Goal: Obtain resource: Obtain resource

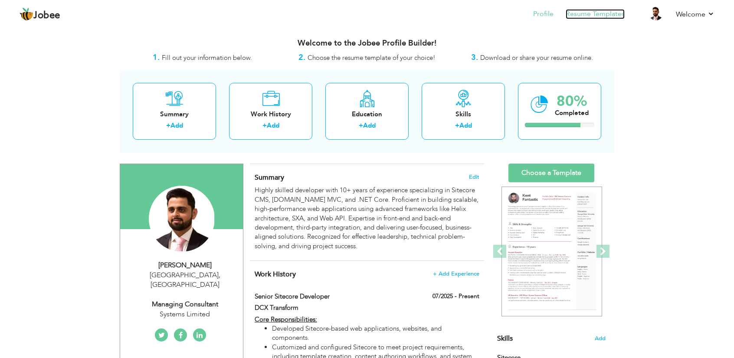
click at [615, 11] on link "Resume Templates" at bounding box center [594, 14] width 59 height 10
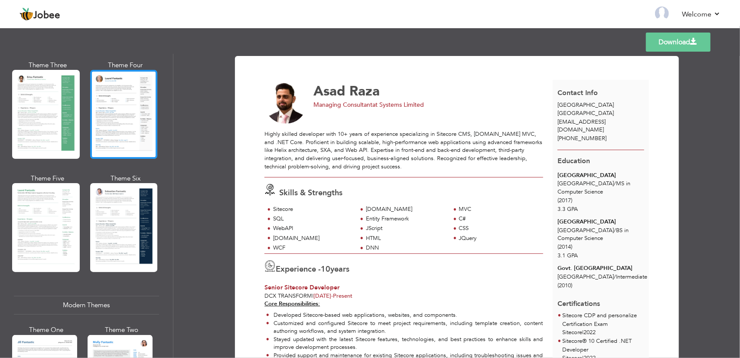
scroll to position [173, 0]
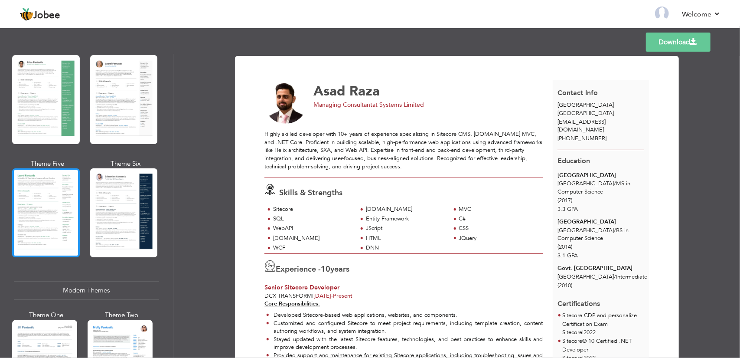
click at [59, 218] on div at bounding box center [46, 212] width 68 height 89
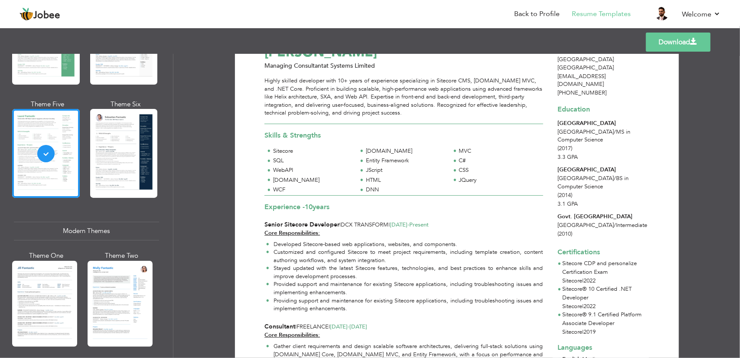
scroll to position [303, 0]
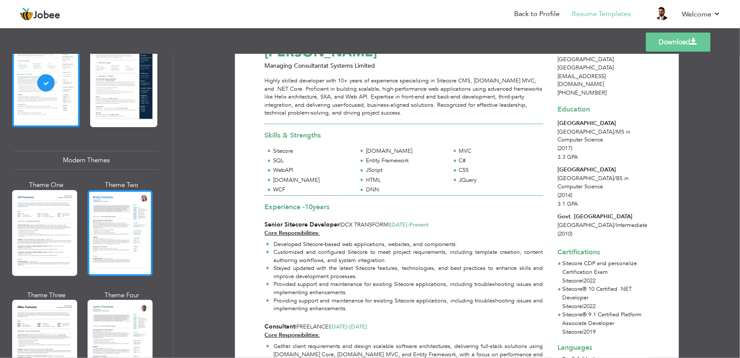
click at [127, 222] on div at bounding box center [120, 233] width 65 height 86
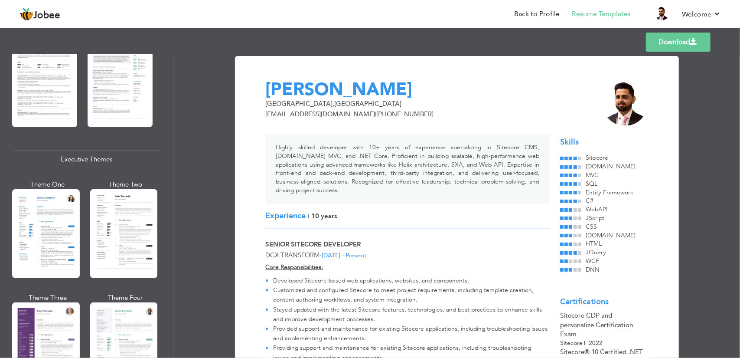
scroll to position [564, 0]
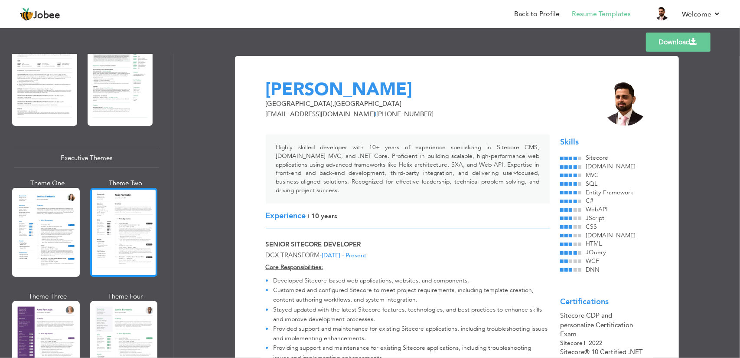
click at [113, 207] on div at bounding box center [124, 232] width 68 height 89
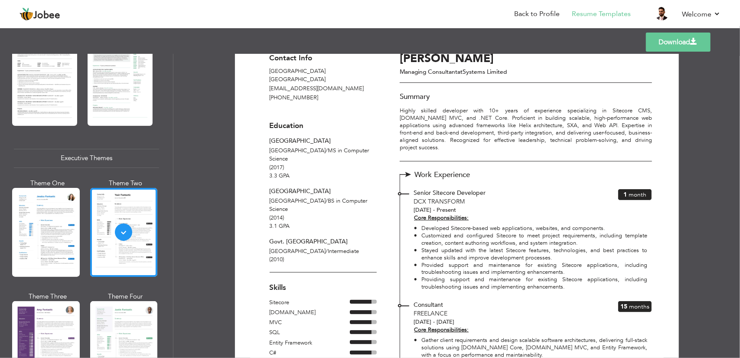
scroll to position [0, 0]
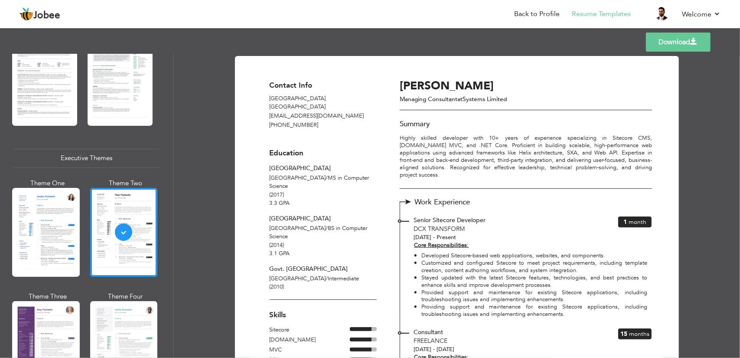
click at [682, 46] on link "Download" at bounding box center [678, 42] width 65 height 19
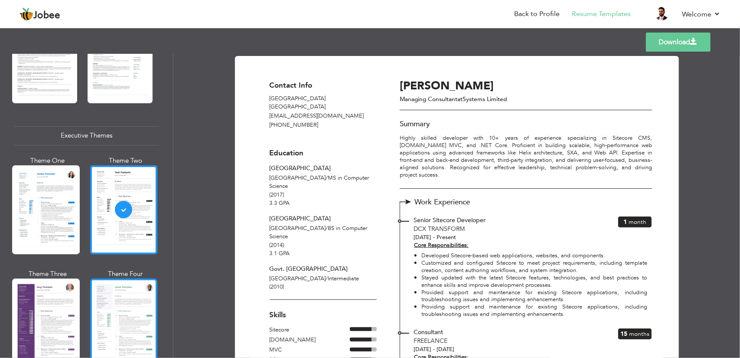
scroll to position [737, 0]
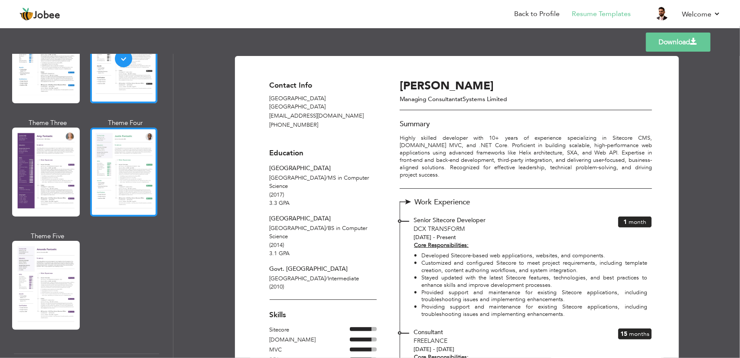
click at [114, 176] on div at bounding box center [124, 171] width 68 height 89
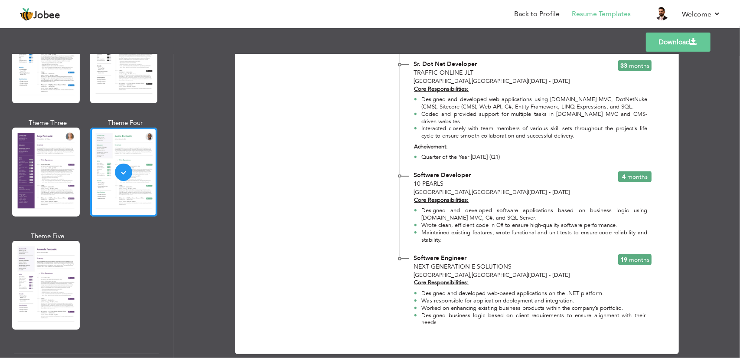
scroll to position [745, 0]
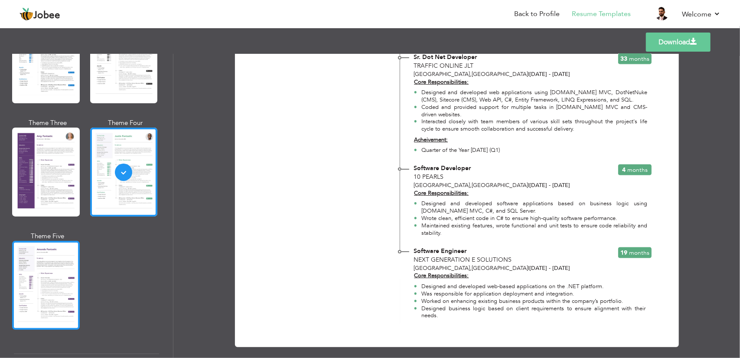
click at [65, 287] on div at bounding box center [46, 285] width 68 height 89
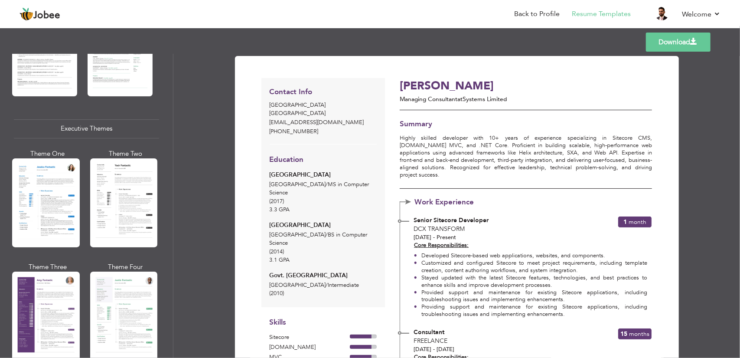
scroll to position [607, 0]
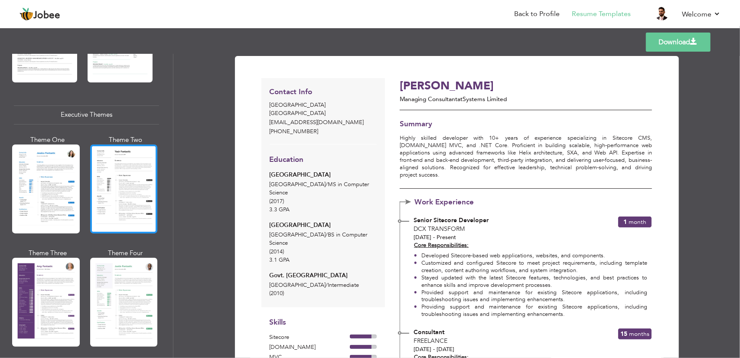
click at [134, 204] on div at bounding box center [124, 188] width 68 height 89
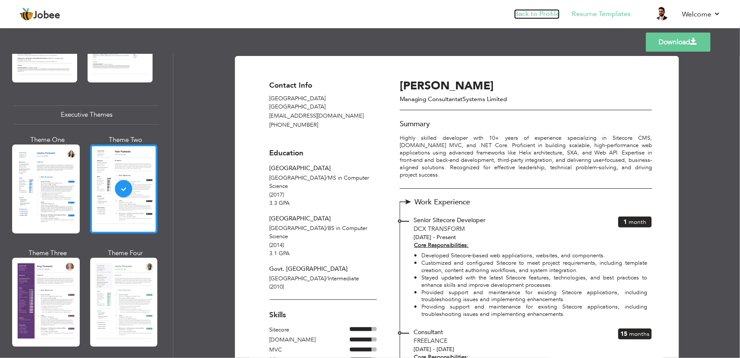
click at [541, 17] on link "Back to Profile" at bounding box center [537, 14] width 46 height 10
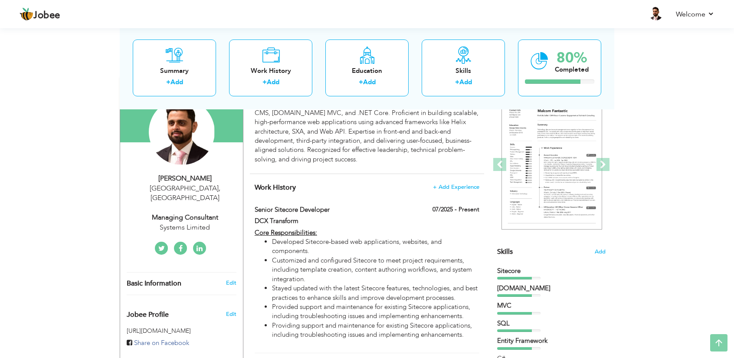
click at [195, 212] on div "Managing Consultant" at bounding box center [185, 217] width 116 height 10
type input "Asad"
type input "Raza"
type input "[PHONE_NUMBER]"
select select "number:166"
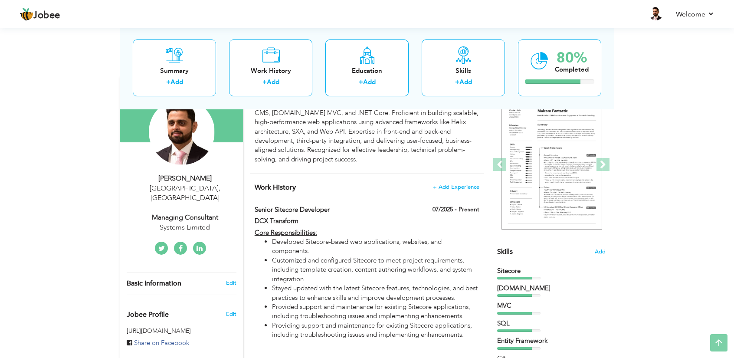
type input "[GEOGRAPHIC_DATA]"
select select "number:12"
type input "Systems Limited"
type input "Managing Consultant"
type input "https://www.linkedin.com/in/assad-raza-0b526461"
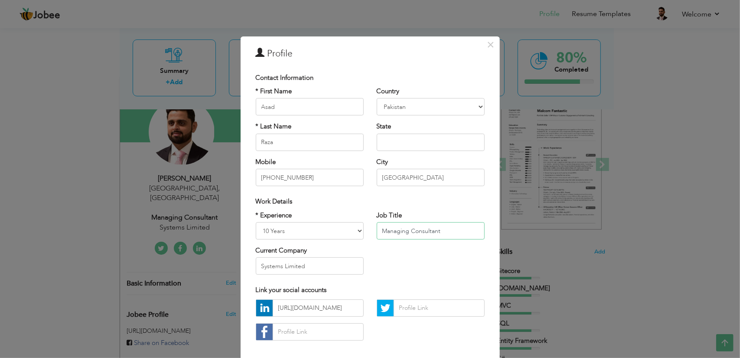
drag, startPoint x: 444, startPoint y: 233, endPoint x: 355, endPoint y: 230, distance: 88.1
click at [355, 230] on div "* Experience Entry Level Less than 1 Year 1 Year 2 Years 3 Years 4 Years 5 Year…" at bounding box center [370, 246] width 242 height 71
type input "Sr. Sitecore Developer"
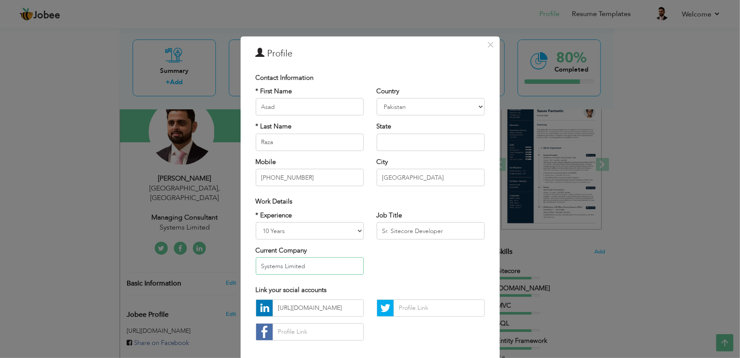
drag, startPoint x: 327, startPoint y: 271, endPoint x: 238, endPoint y: 264, distance: 89.6
click at [241, 264] on div "× Profile Contact Information * First Name Asad * Last Name Raza Mobile Aruba" at bounding box center [370, 217] width 259 height 363
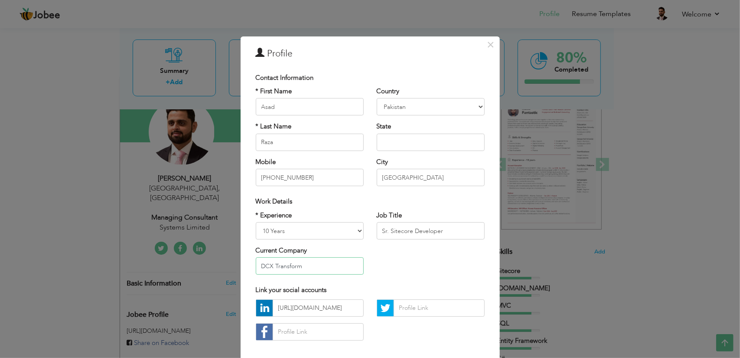
type input "DCX Transform"
click at [340, 232] on select "Entry Level Less than 1 Year 1 Year 2 Years 3 Years 4 Years 5 Years 6 Years 7 Y…" at bounding box center [310, 230] width 108 height 17
select select "number:14"
click at [256, 222] on select "Entry Level Less than 1 Year 1 Year 2 Years 3 Years 4 Years 5 Years 6 Years 7 Y…" at bounding box center [310, 230] width 108 height 17
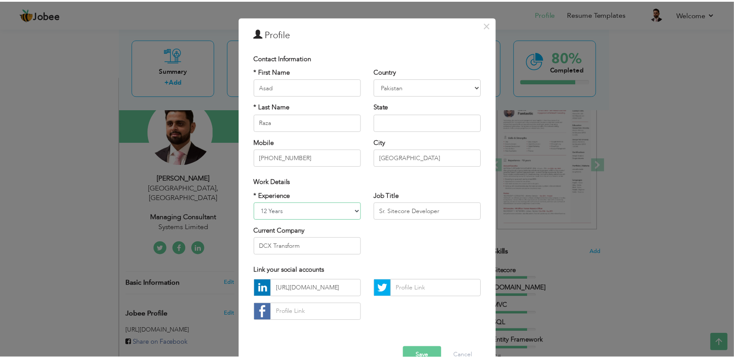
scroll to position [41, 0]
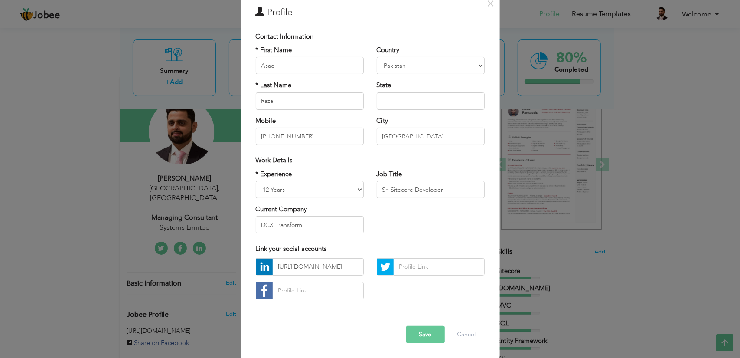
click at [426, 334] on button "Save" at bounding box center [425, 334] width 39 height 17
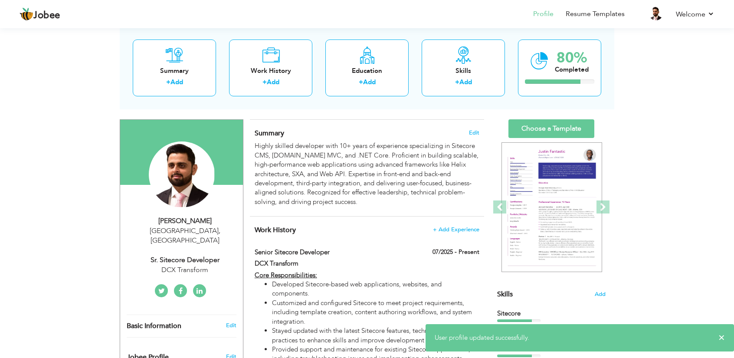
scroll to position [43, 0]
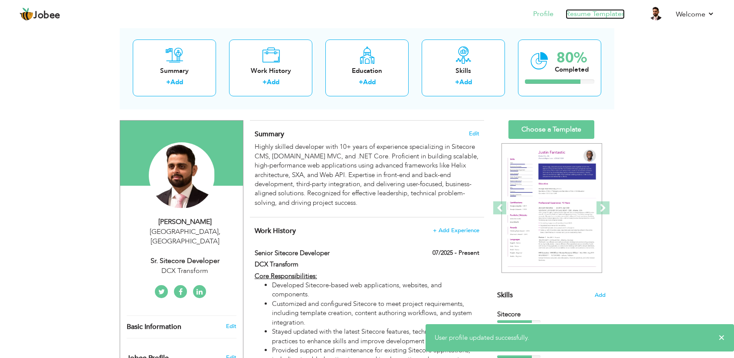
click at [584, 11] on link "Resume Templates" at bounding box center [594, 14] width 59 height 10
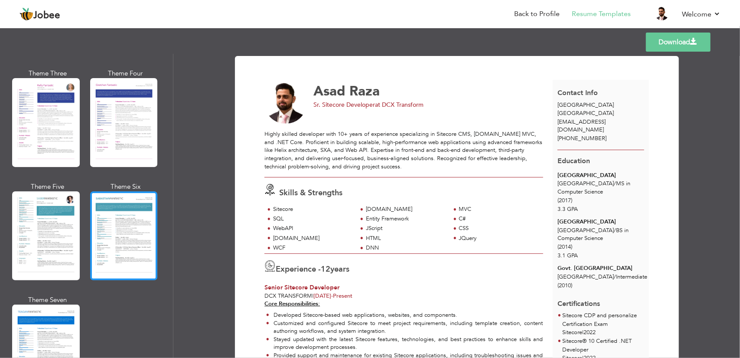
scroll to position [1344, 0]
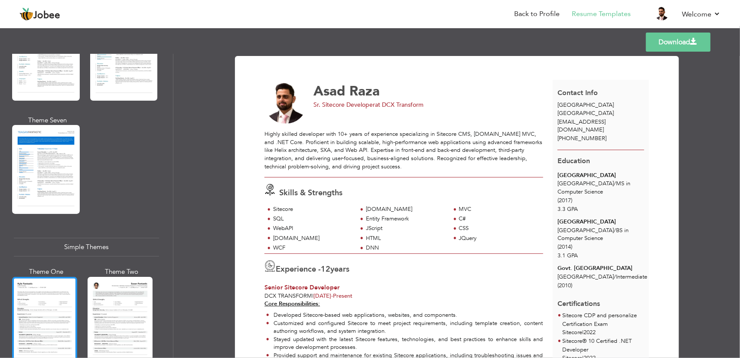
click at [47, 297] on div at bounding box center [44, 320] width 65 height 86
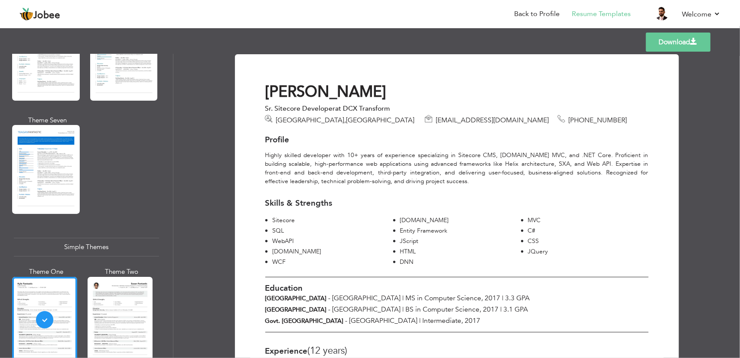
scroll to position [0, 0]
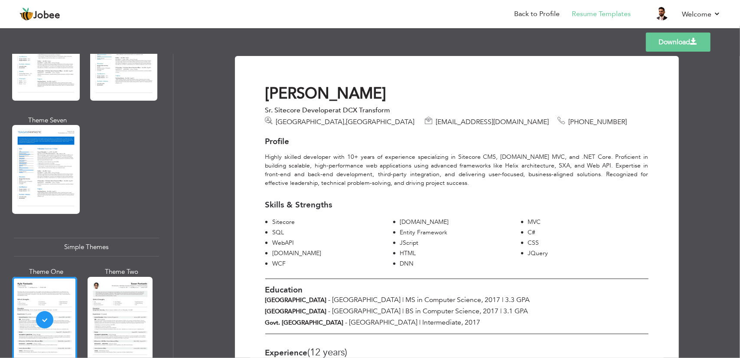
click at [671, 38] on link "Download" at bounding box center [678, 42] width 65 height 19
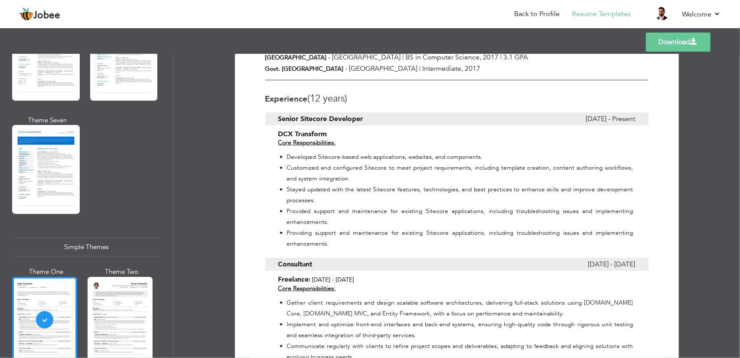
scroll to position [303, 0]
